Goal: Information Seeking & Learning: Learn about a topic

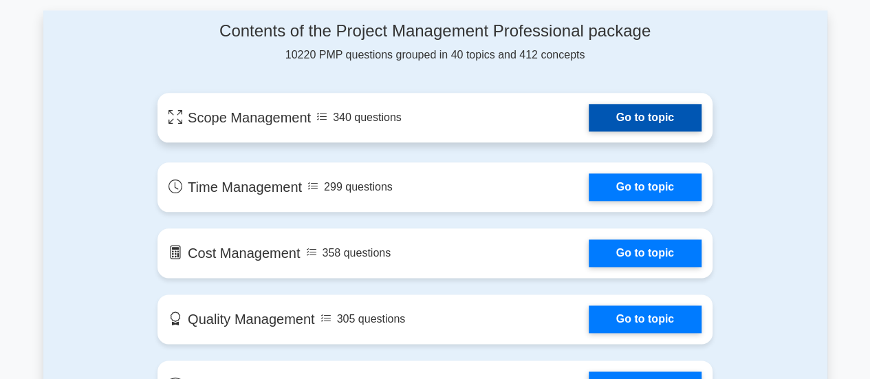
scroll to position [756, 0]
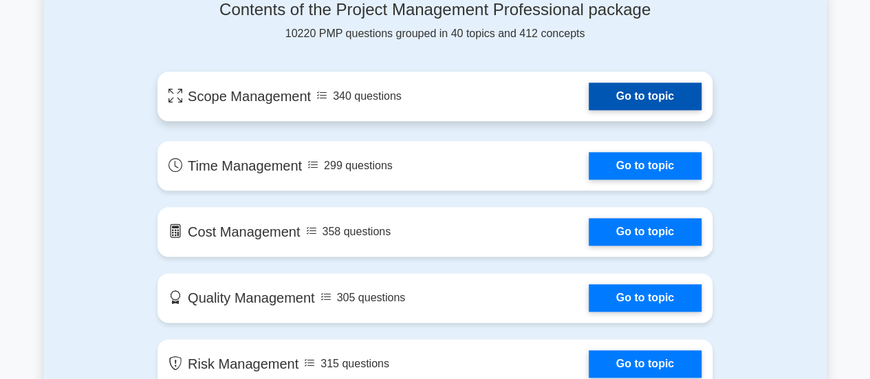
click at [653, 96] on link "Go to topic" at bounding box center [645, 97] width 113 height 28
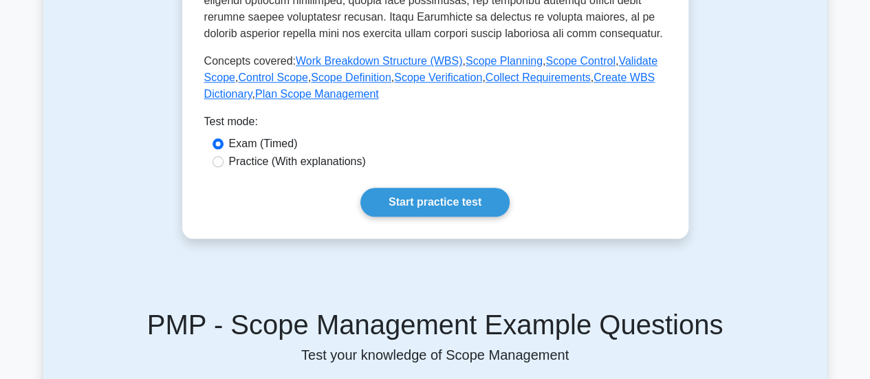
scroll to position [688, 0]
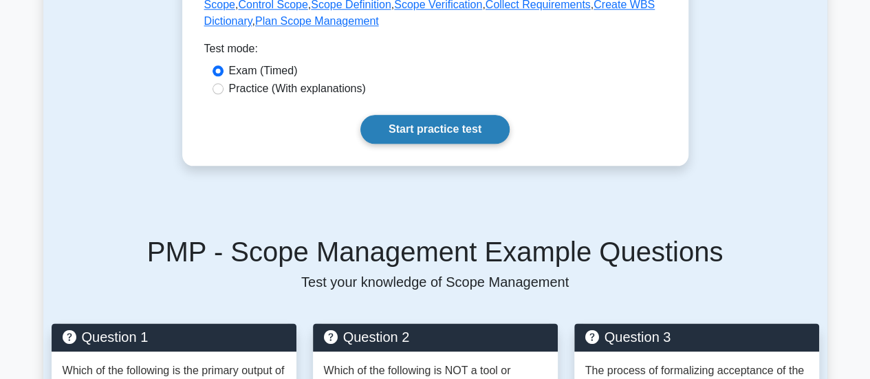
click at [437, 124] on link "Start practice test" at bounding box center [434, 129] width 149 height 29
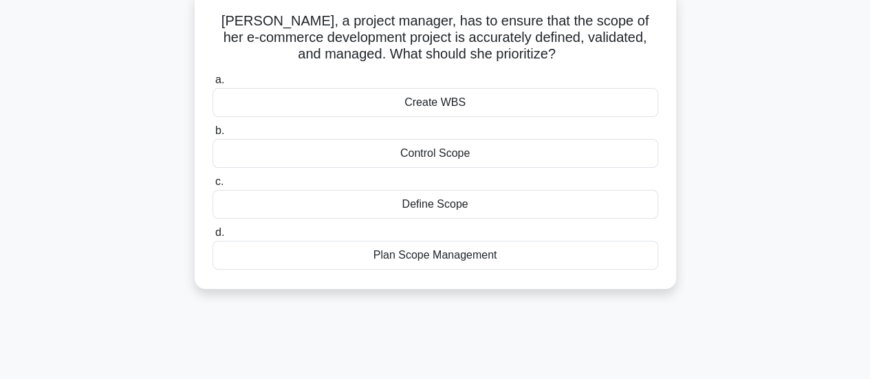
scroll to position [69, 0]
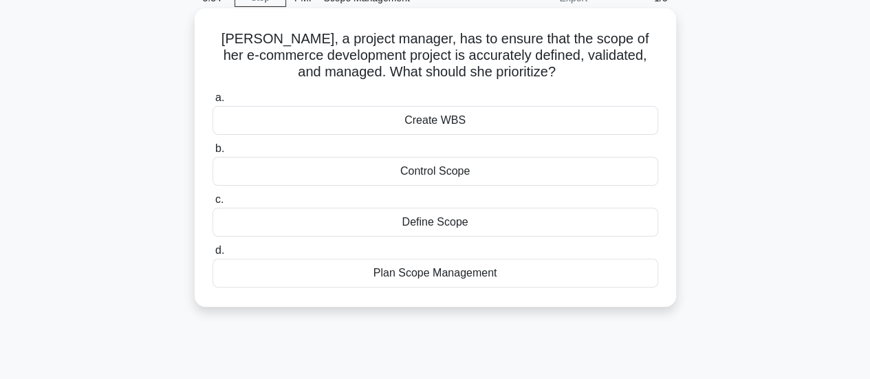
click at [419, 273] on div "Plan Scope Management" at bounding box center [436, 273] width 446 height 29
click at [213, 255] on input "d. Plan Scope Management" at bounding box center [213, 250] width 0 height 9
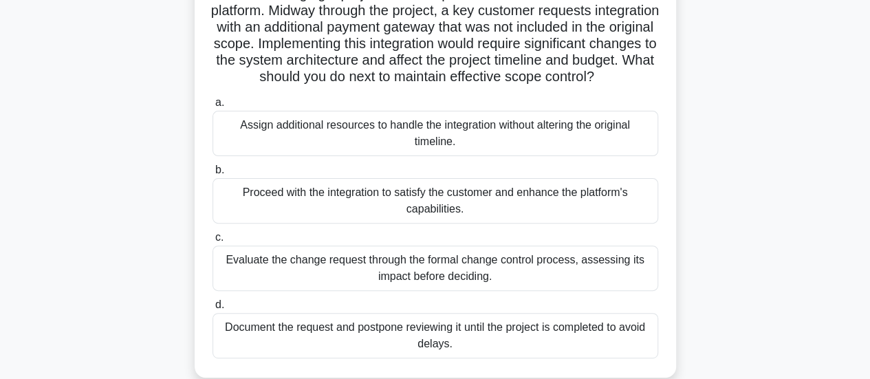
scroll to position [138, 0]
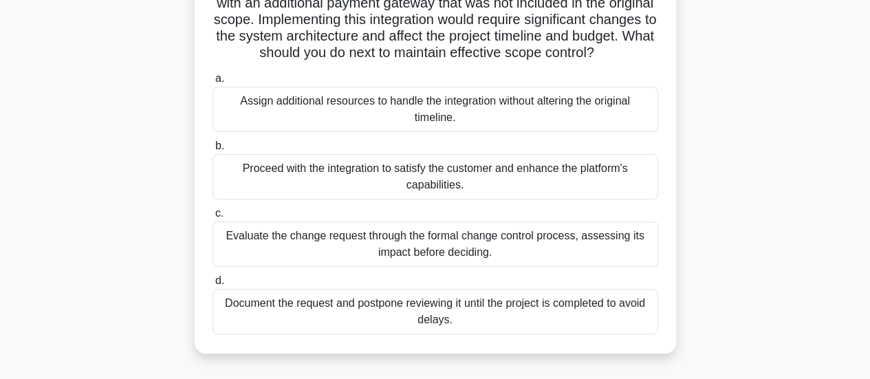
click at [447, 262] on div "Evaluate the change request through the formal change control process, assessin…" at bounding box center [436, 243] width 446 height 45
click at [213, 218] on input "c. Evaluate the change request through the formal change control process, asses…" at bounding box center [213, 213] width 0 height 9
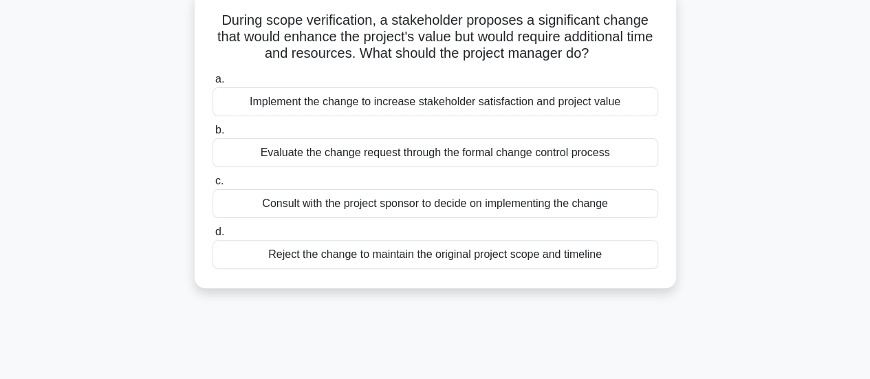
scroll to position [0, 0]
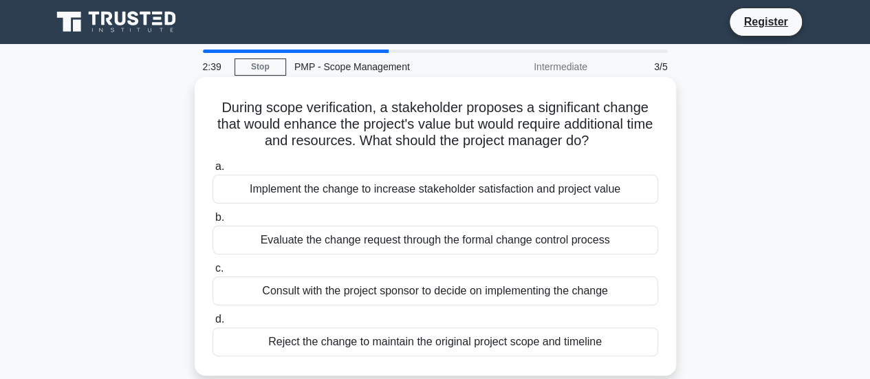
click at [436, 242] on div "Evaluate the change request through the formal change control process" at bounding box center [436, 240] width 446 height 29
click at [213, 222] on input "b. Evaluate the change request through the formal change control process" at bounding box center [213, 217] width 0 height 9
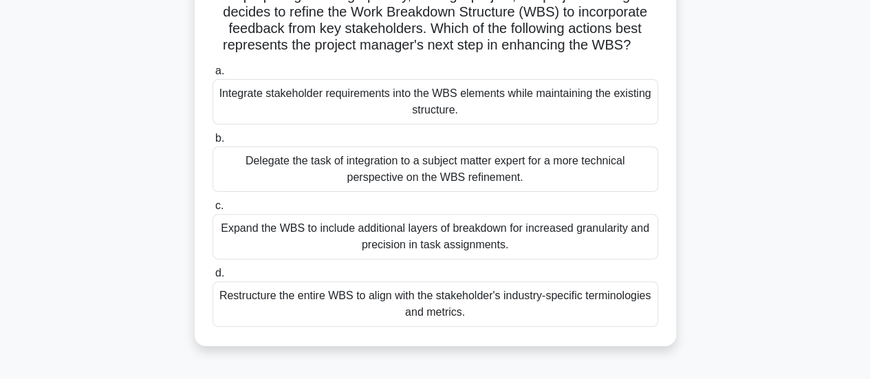
scroll to position [138, 0]
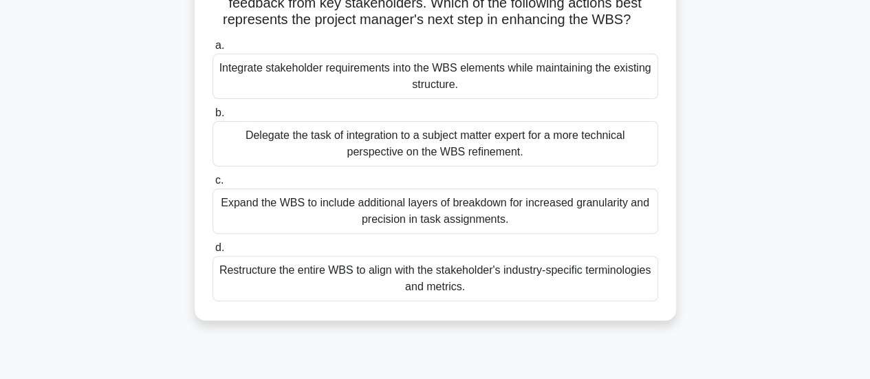
click at [400, 140] on div "Delegate the task of integration to a subject matter expert for a more technica…" at bounding box center [436, 143] width 446 height 45
click at [213, 118] on input "b. Delegate the task of integration to a subject matter expert for a more techn…" at bounding box center [213, 113] width 0 height 9
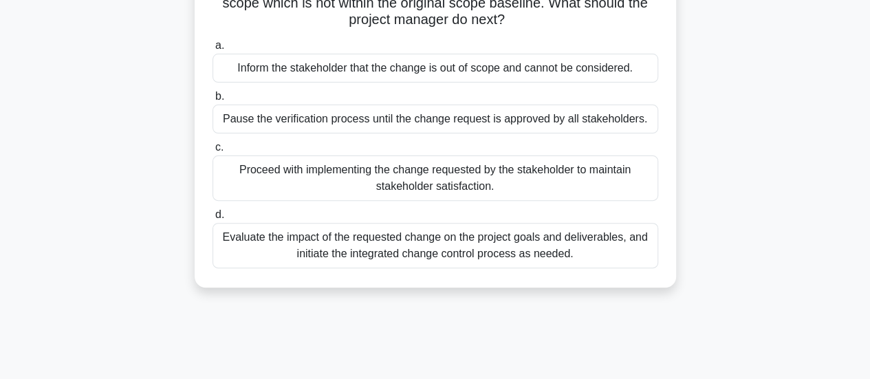
click at [400, 241] on div "Evaluate the impact of the requested change on the project goals and deliverabl…" at bounding box center [436, 245] width 446 height 45
click at [213, 219] on input "d. Evaluate the impact of the requested change on the project goals and deliver…" at bounding box center [213, 214] width 0 height 9
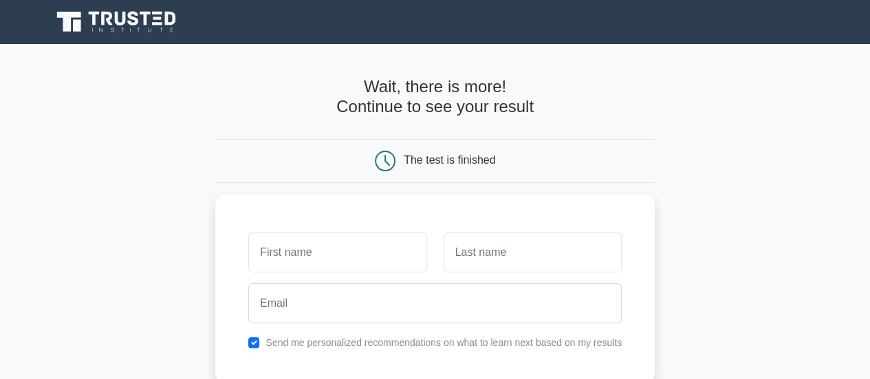
scroll to position [138, 0]
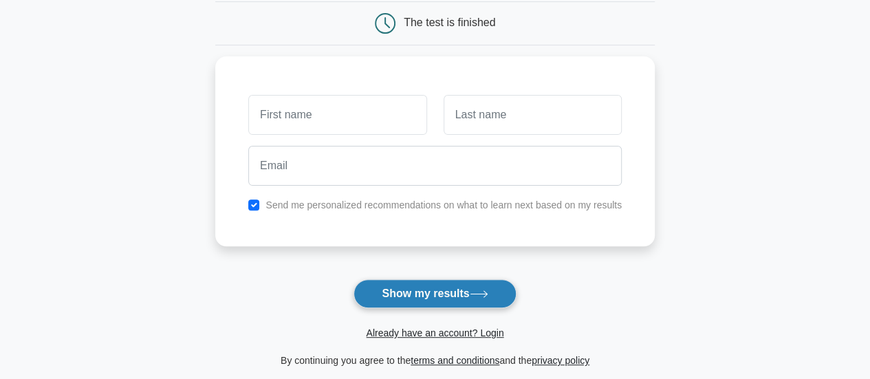
click at [439, 286] on button "Show my results" at bounding box center [434, 293] width 162 height 29
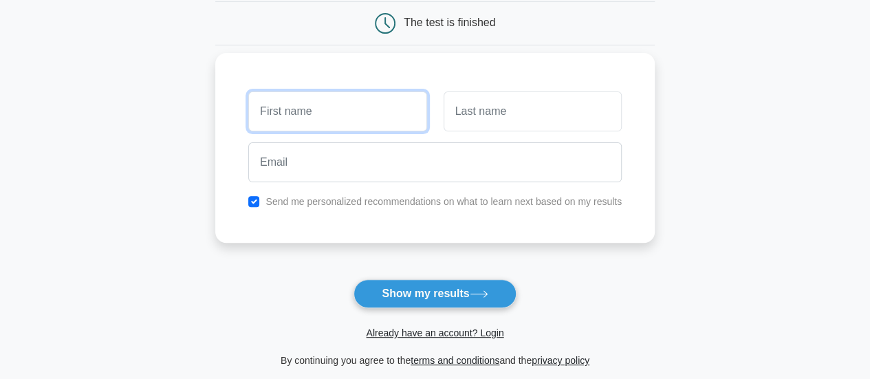
click at [300, 112] on input "text" at bounding box center [337, 111] width 178 height 40
click at [337, 113] on input "[PERSON_NAME] [PERSON_NAME]" at bounding box center [337, 111] width 178 height 40
type input "[PERSON_NAME]"
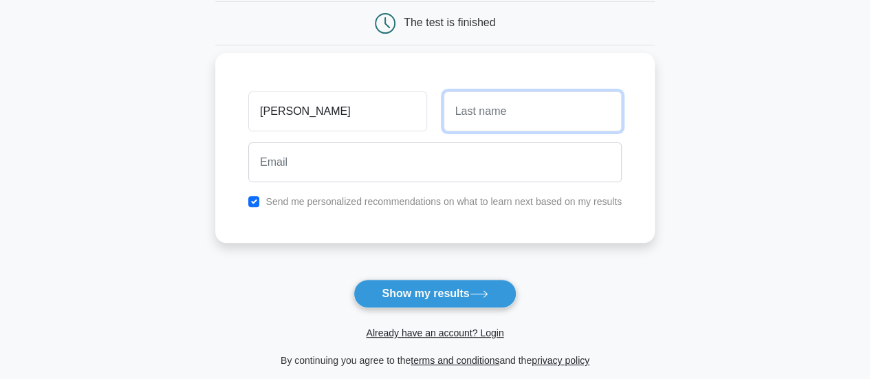
click at [470, 111] on input "text" at bounding box center [533, 111] width 178 height 40
paste input "[PERSON_NAME]"
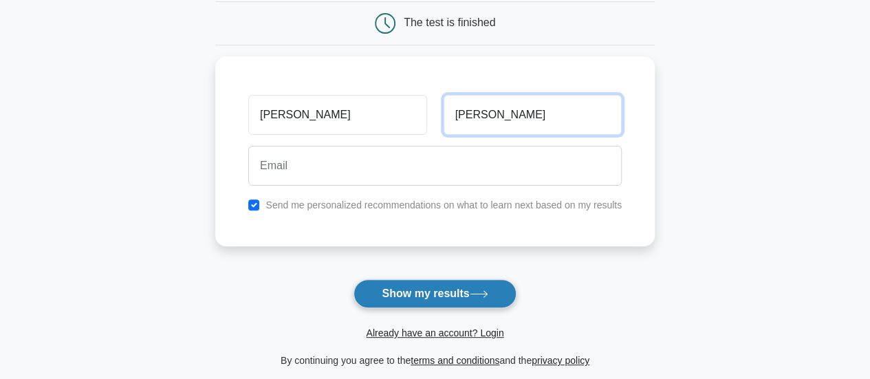
type input "[PERSON_NAME]"
click at [430, 292] on button "Show my results" at bounding box center [434, 293] width 162 height 29
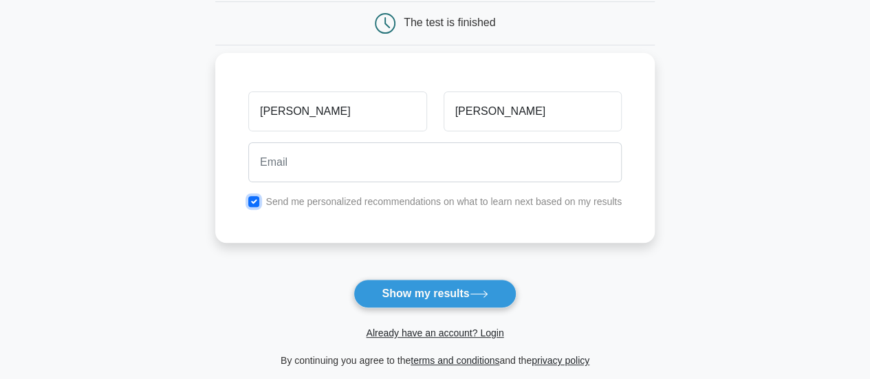
click at [253, 203] on input "checkbox" at bounding box center [253, 201] width 11 height 11
checkbox input "false"
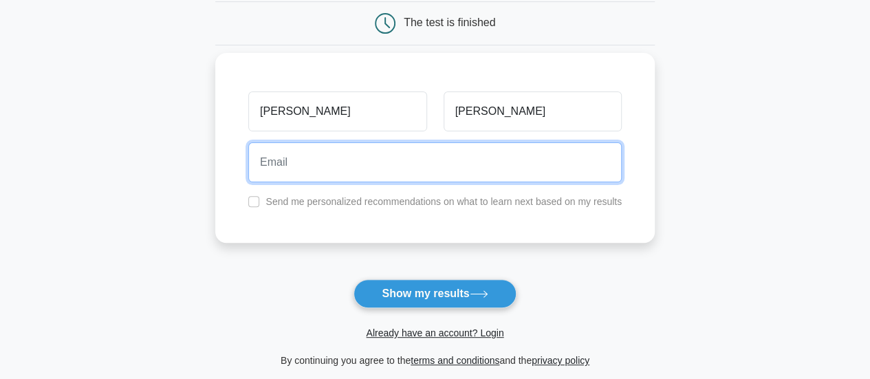
click at [292, 171] on input "email" at bounding box center [434, 162] width 373 height 40
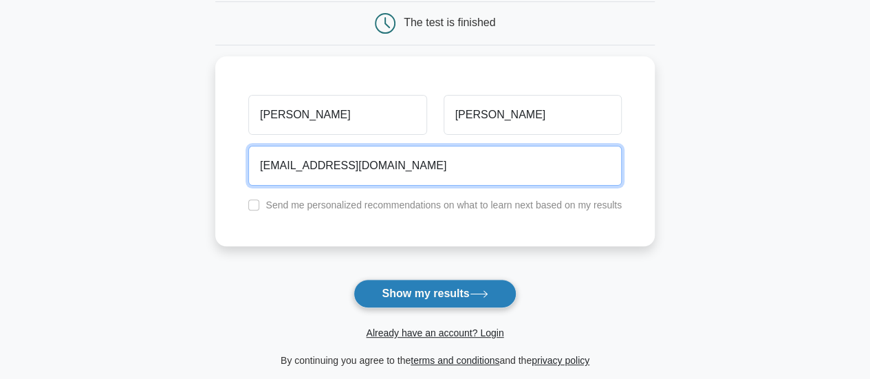
type input "[EMAIL_ADDRESS][DOMAIN_NAME]"
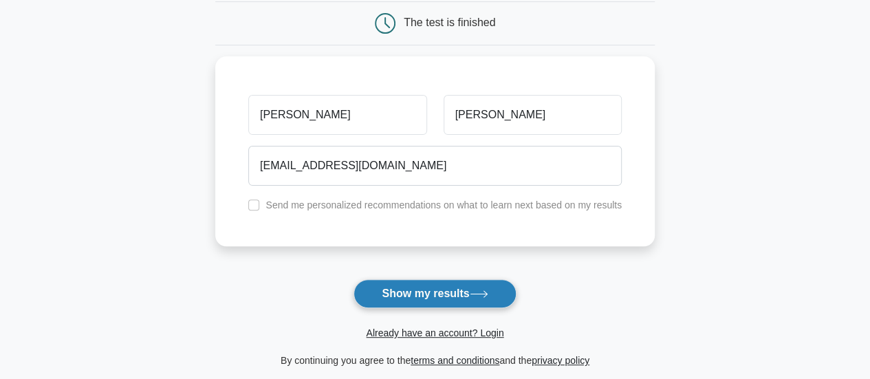
click at [440, 287] on button "Show my results" at bounding box center [434, 293] width 162 height 29
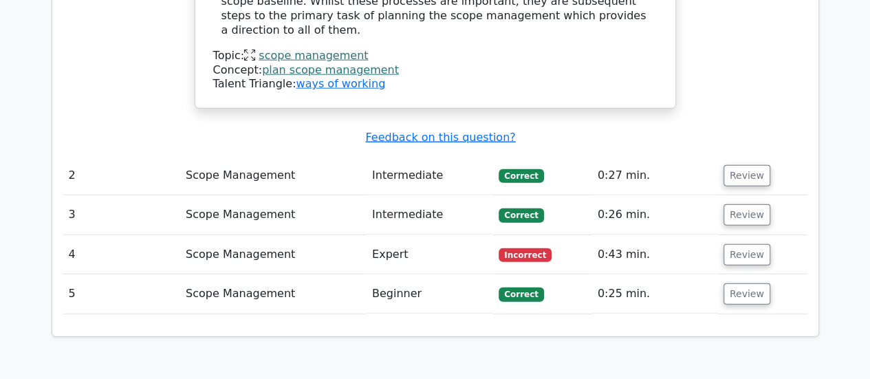
scroll to position [1719, 0]
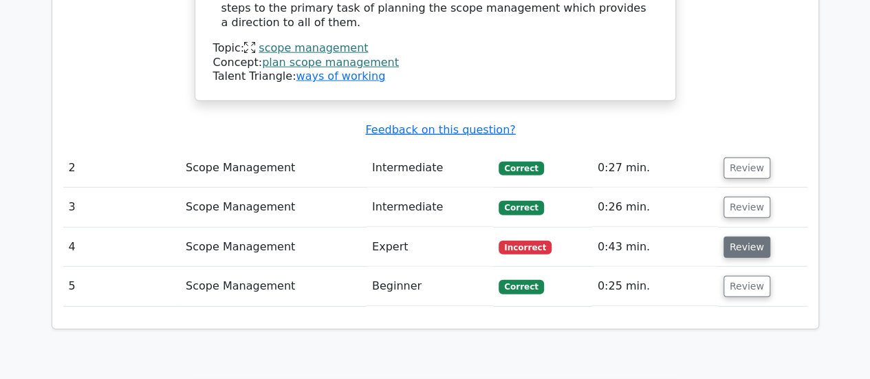
click at [739, 237] on button "Review" at bounding box center [746, 247] width 47 height 21
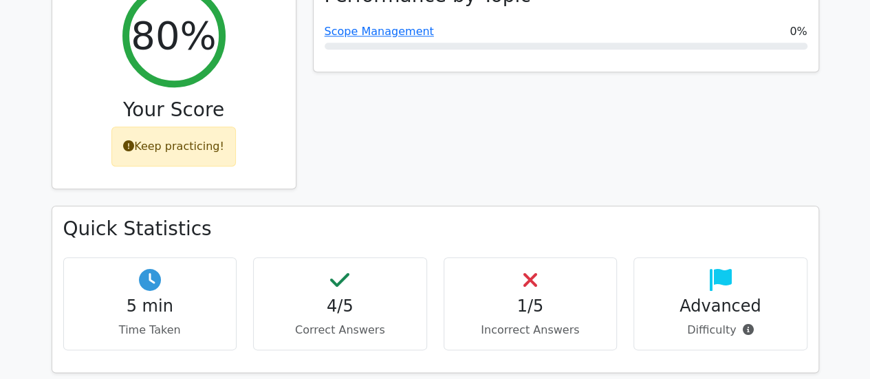
scroll to position [413, 0]
